Goal: Information Seeking & Learning: Learn about a topic

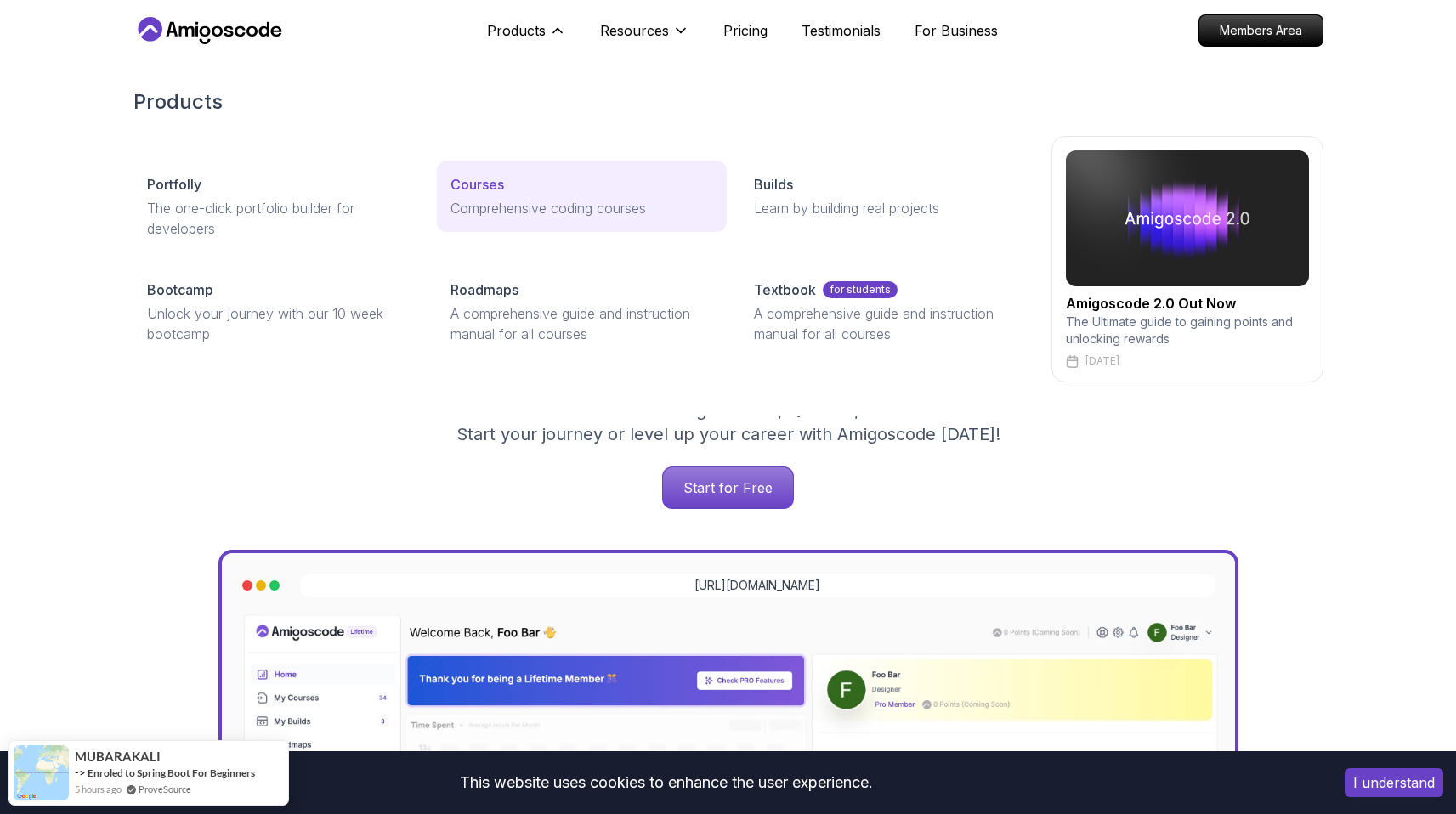
click at [503, 184] on p "Courses" at bounding box center [477, 185] width 53 height 20
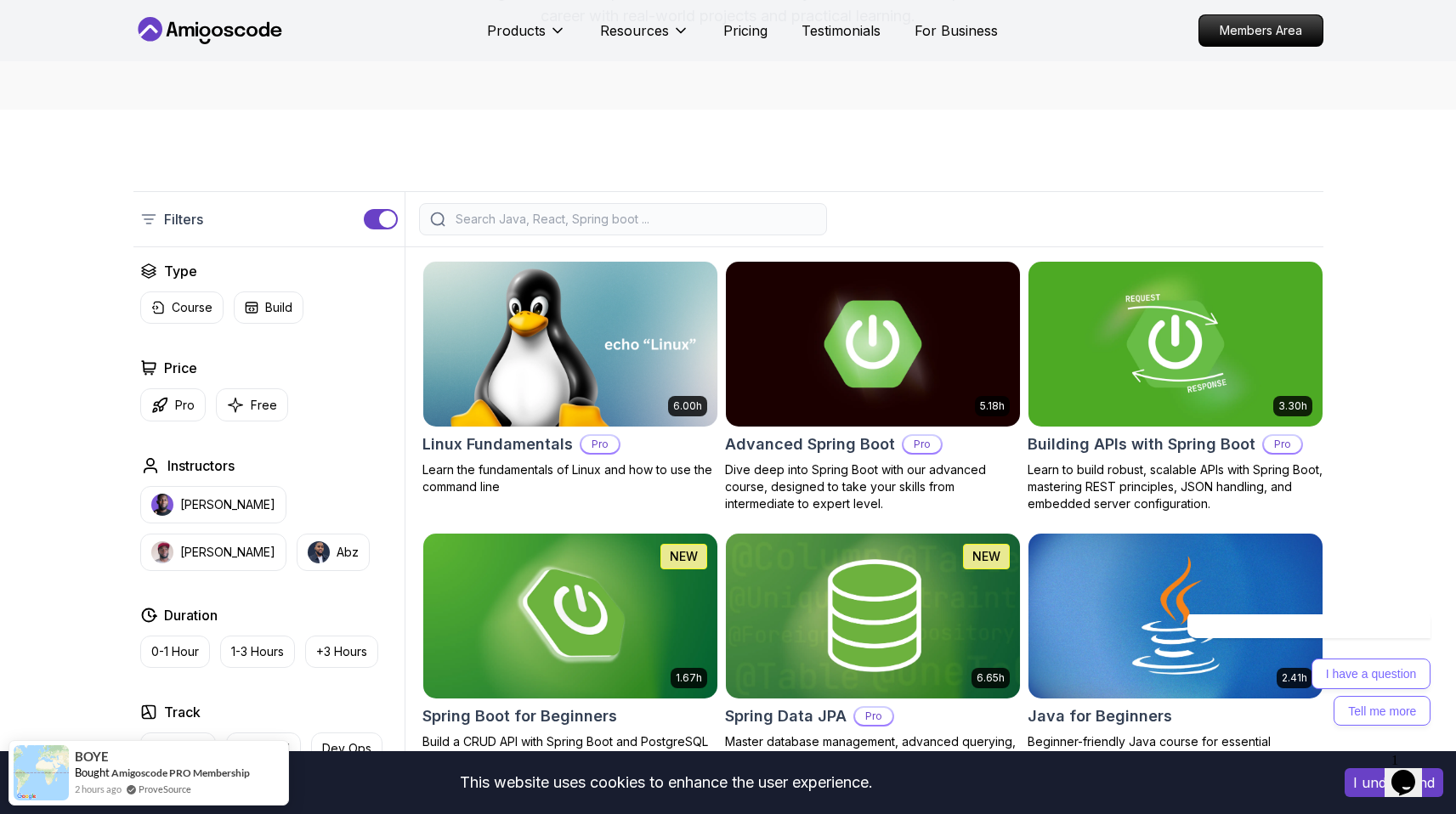
scroll to position [290, 0]
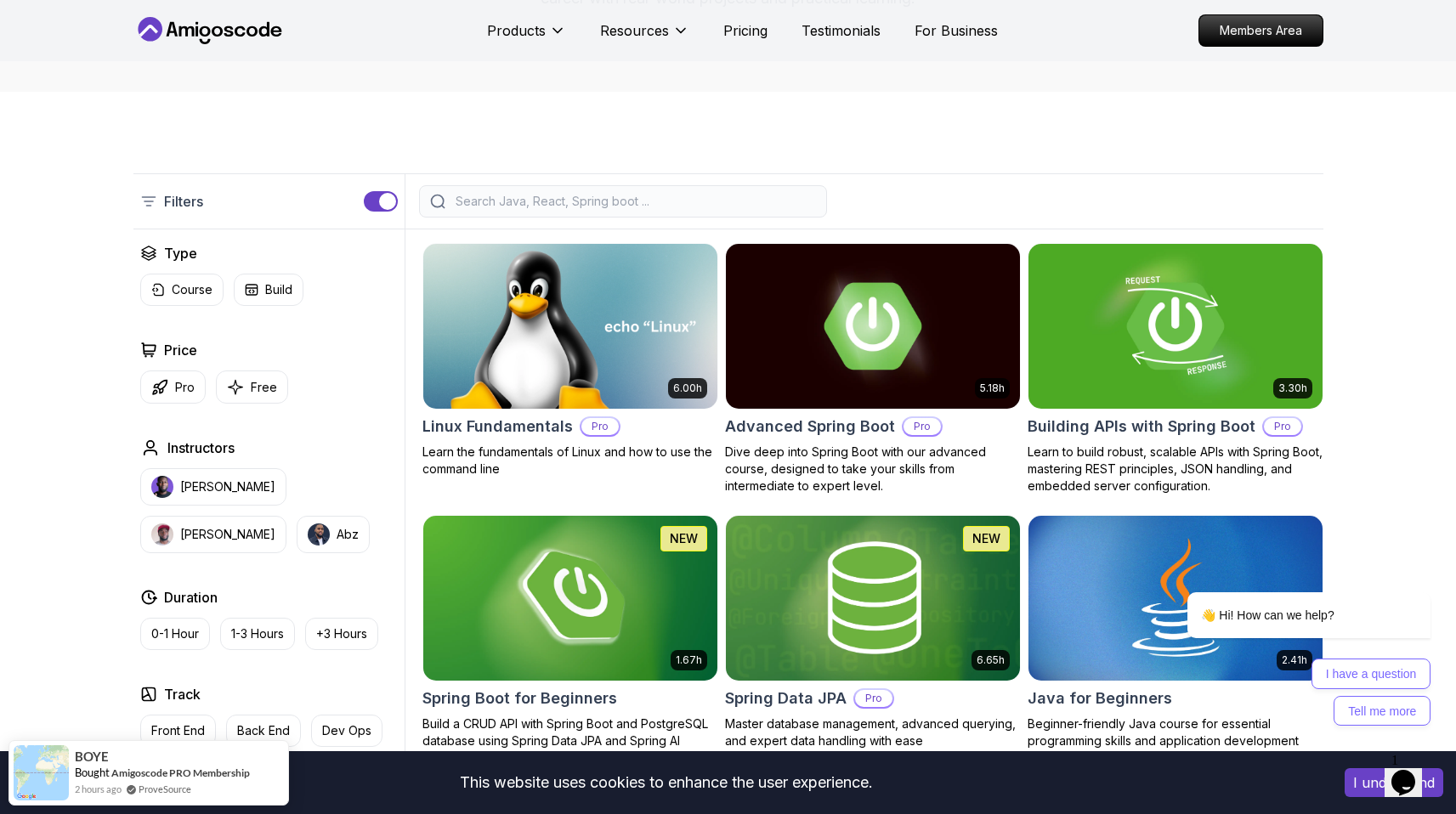
click at [504, 202] on input "search" at bounding box center [634, 201] width 364 height 17
type input "j"
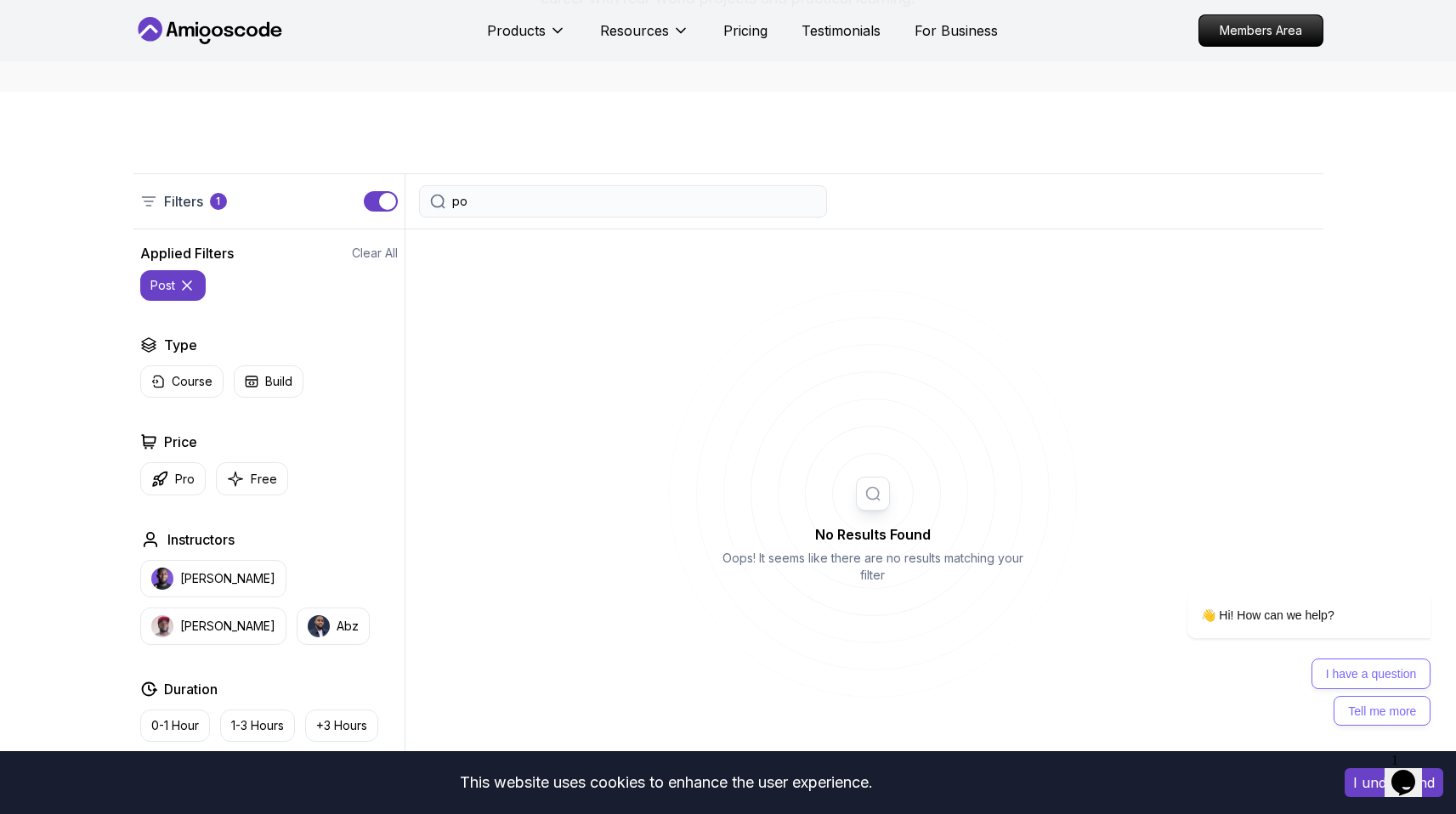
type input "p"
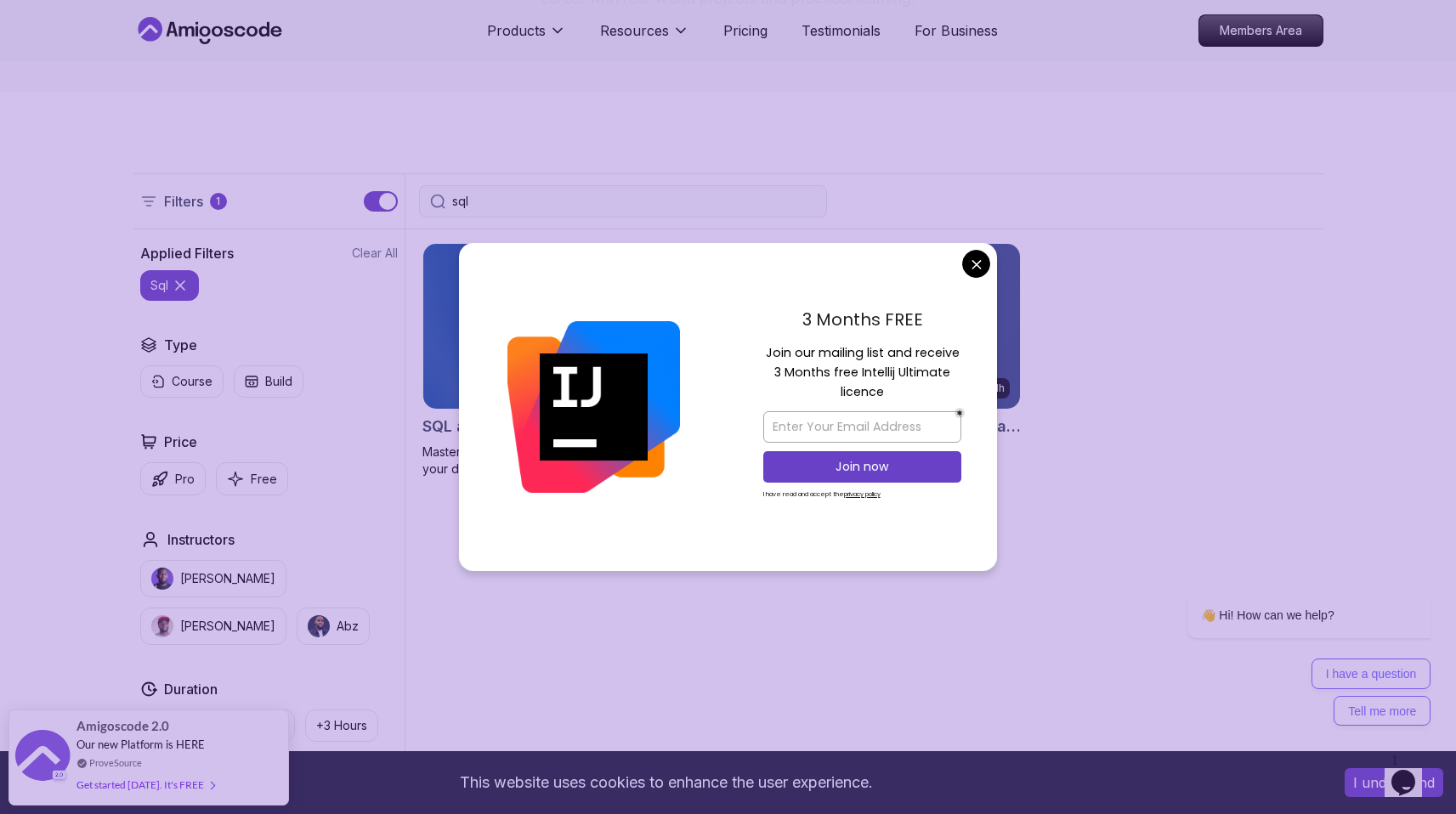
type input "sql"
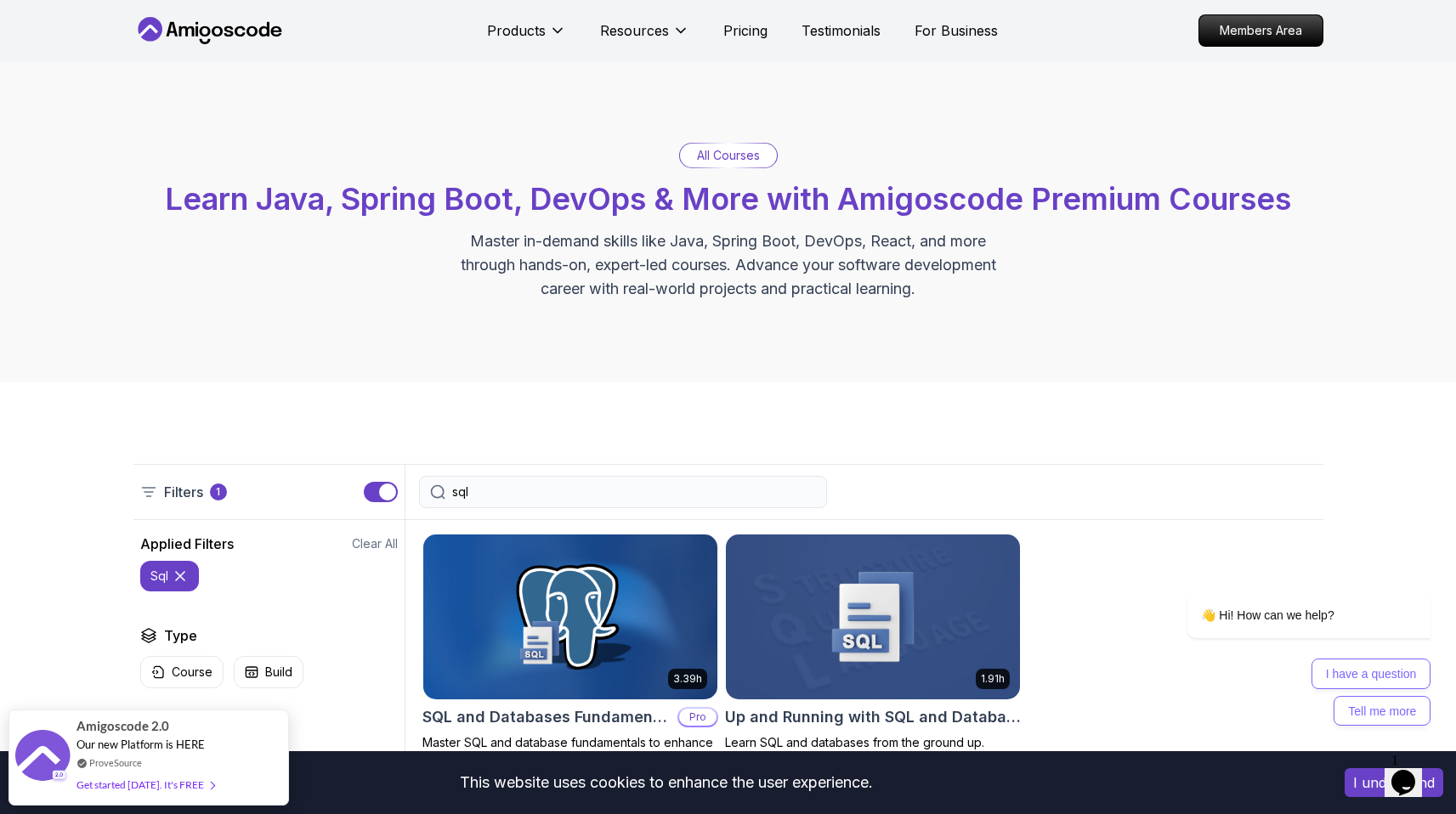
click at [242, 16] on nav "Products Resources Pricing Testimonials For Business Members Area" at bounding box center [728, 30] width 1190 height 62
click at [240, 28] on icon at bounding box center [210, 30] width 153 height 28
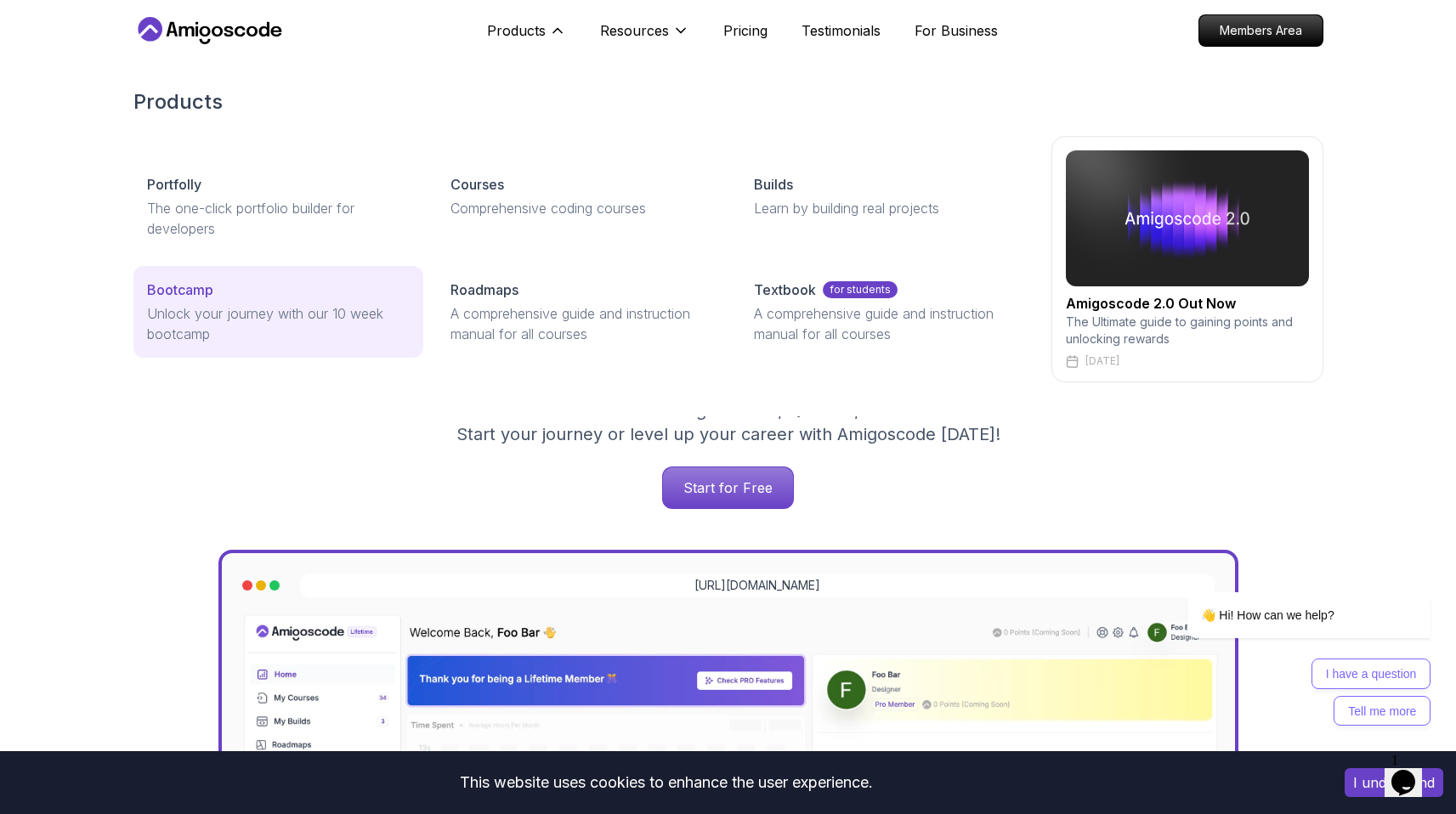
click at [212, 275] on link "Bootcamp Unlock your journey with our 10 week bootcamp" at bounding box center [278, 311] width 290 height 92
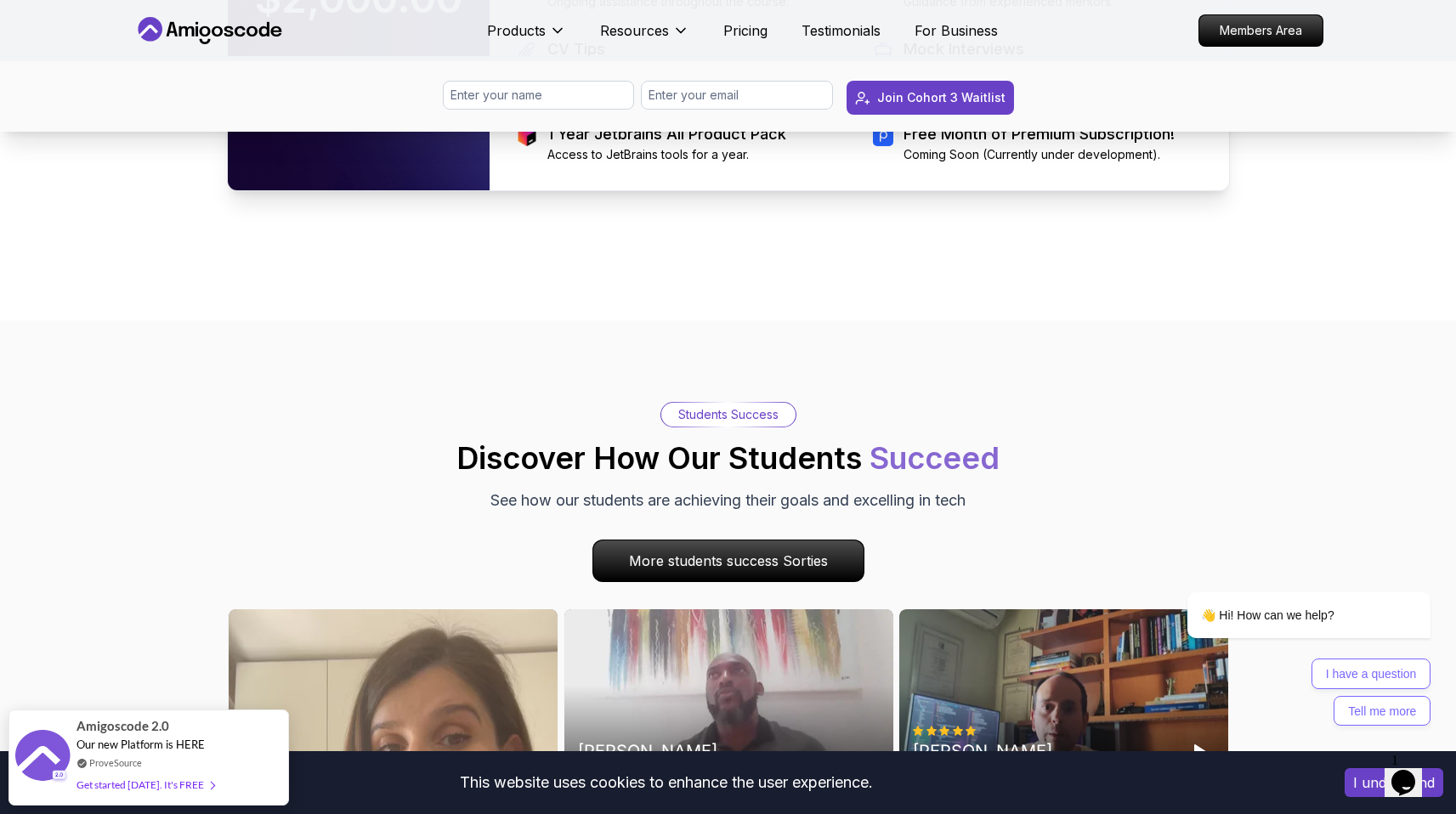
scroll to position [4110, 0]
